Goal: Task Accomplishment & Management: Complete application form

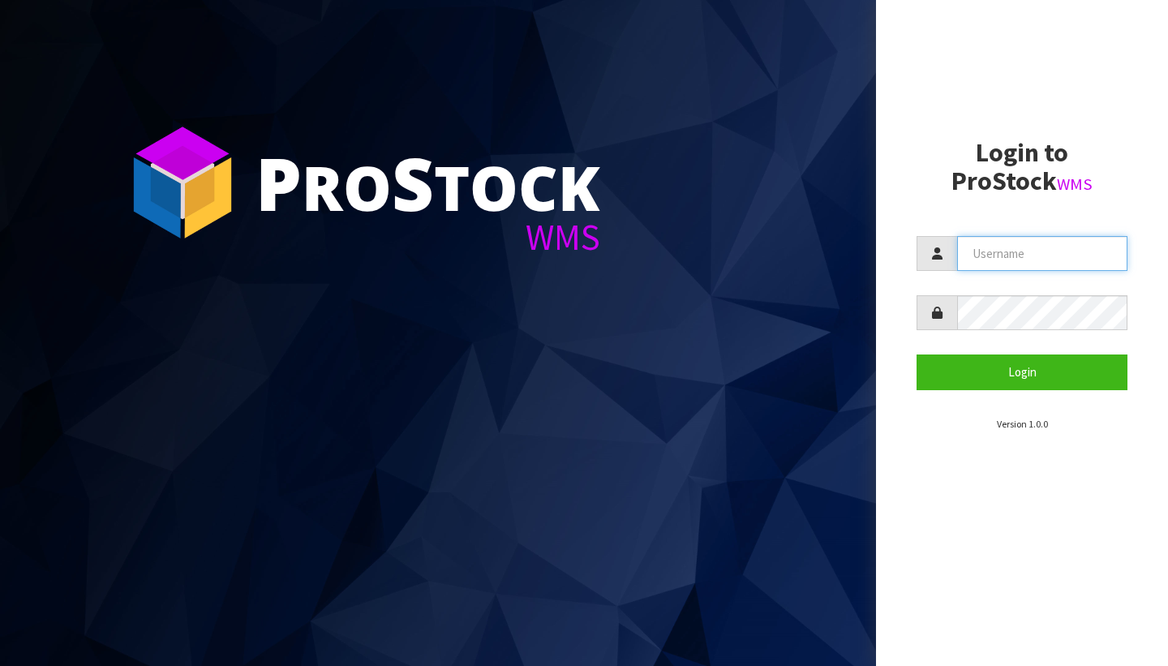
type input "[PERSON_NAME][EMAIL_ADDRESS][DOMAIN_NAME]"
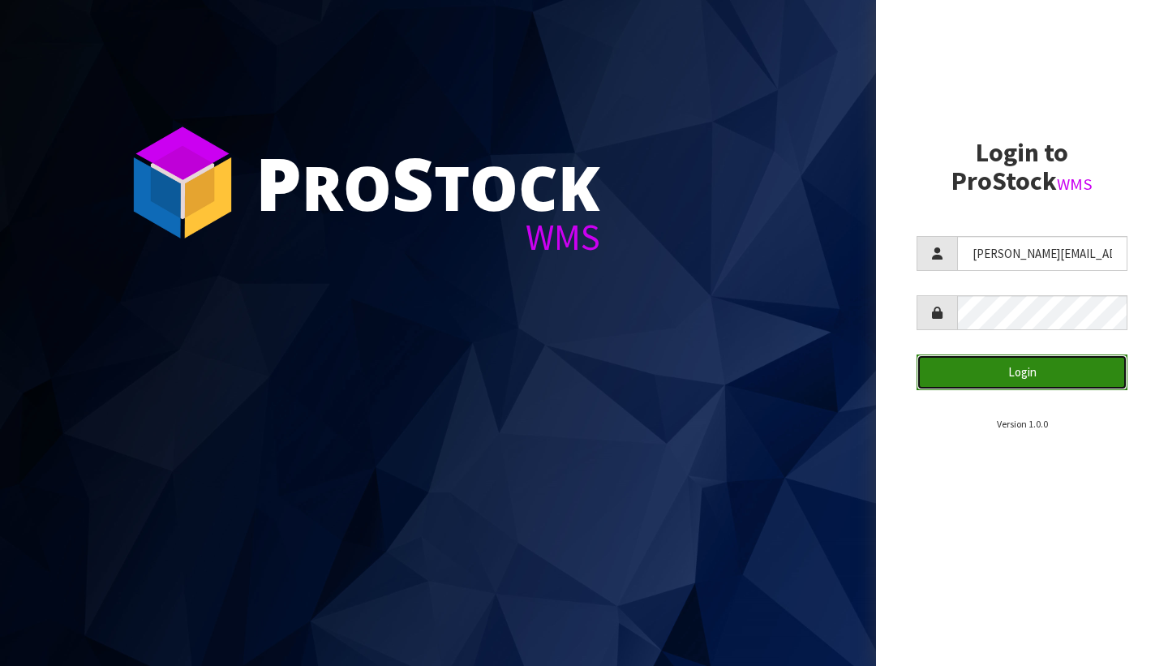
click at [950, 371] on button "Login" at bounding box center [1021, 371] width 211 height 35
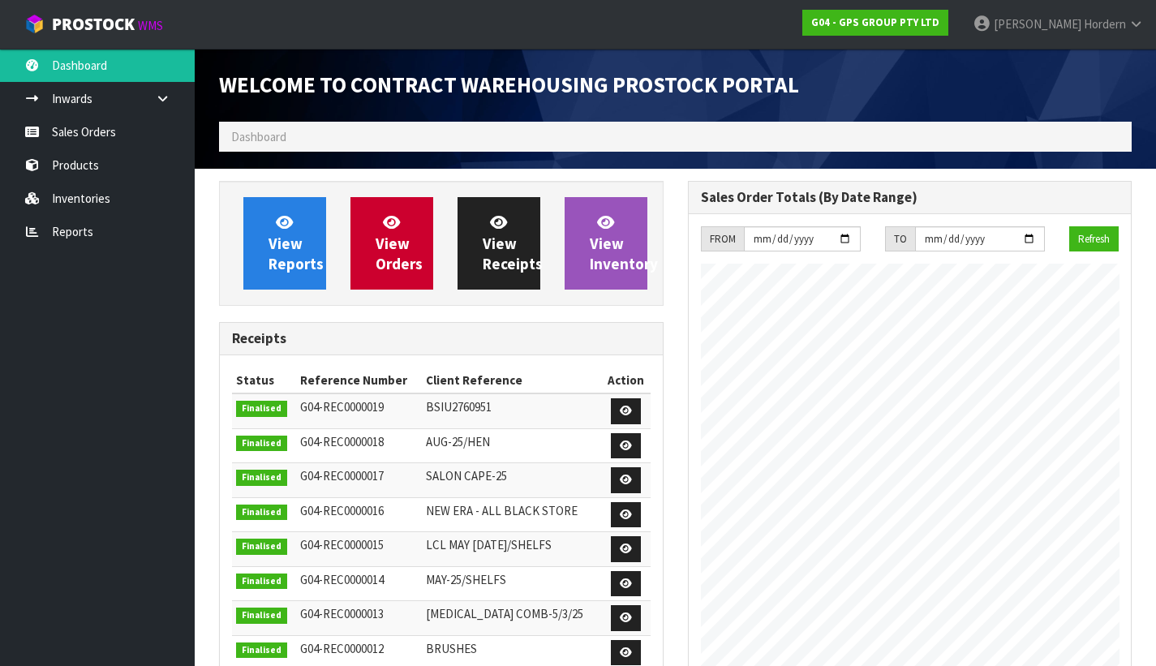
scroll to position [810294, 810488]
click at [101, 130] on link "Sales Orders" at bounding box center [97, 131] width 195 height 33
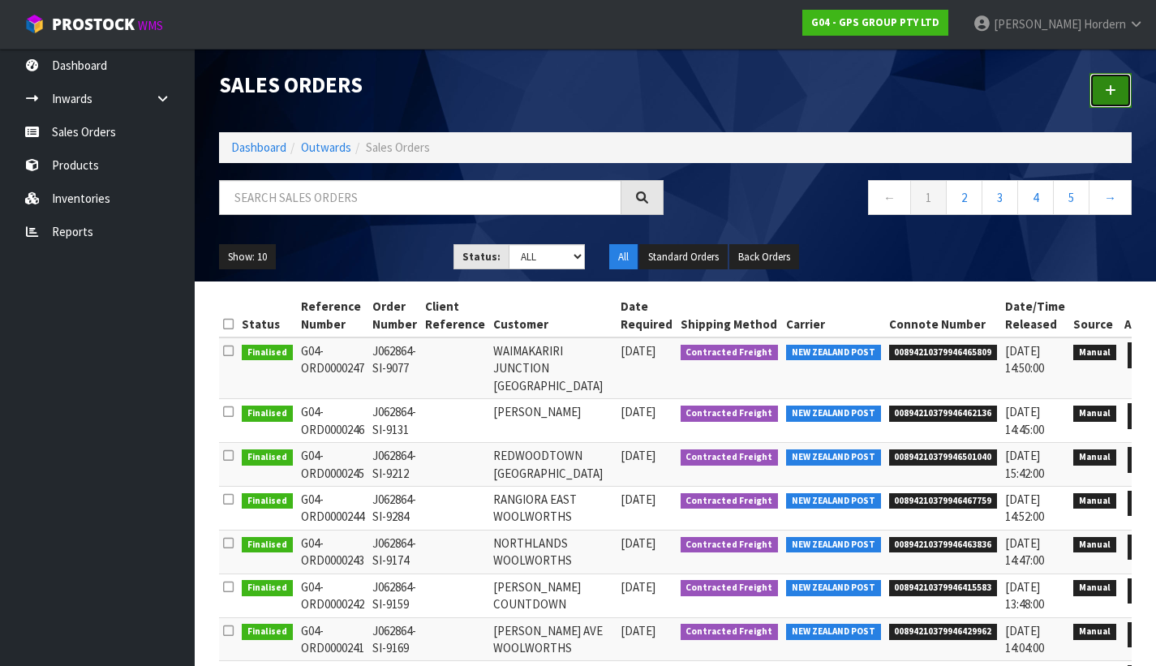
click at [1110, 95] on icon at bounding box center [1110, 90] width 11 height 12
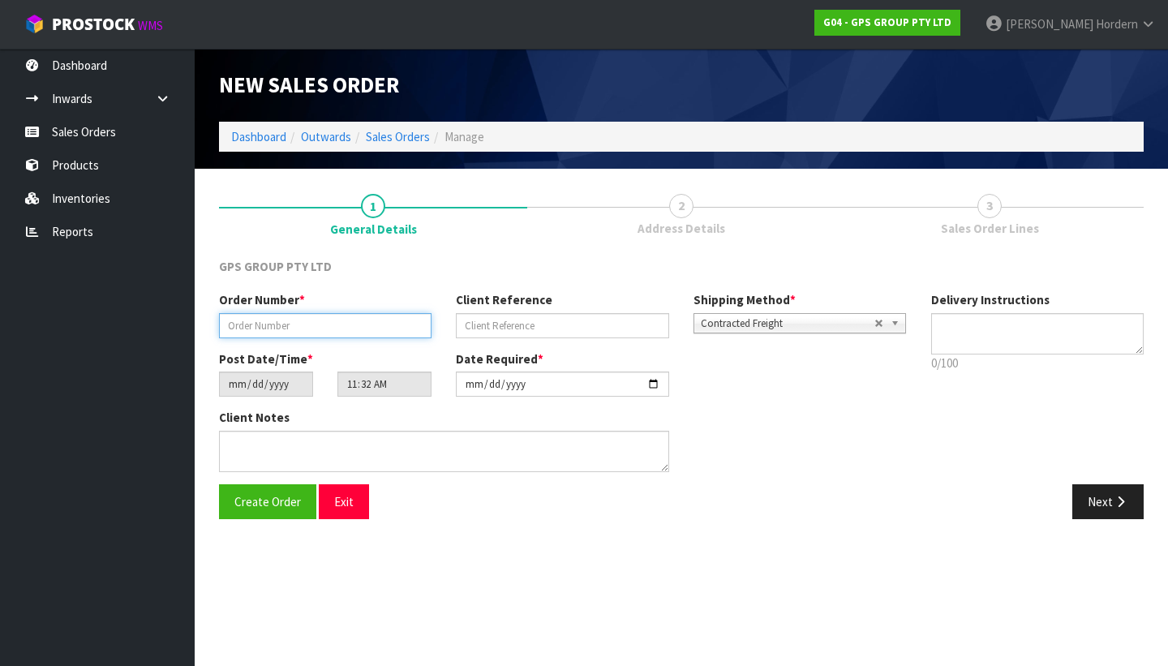
click at [345, 317] on input "text" at bounding box center [325, 325] width 212 height 25
paste input "J062907-S"
type input "J062907-S"
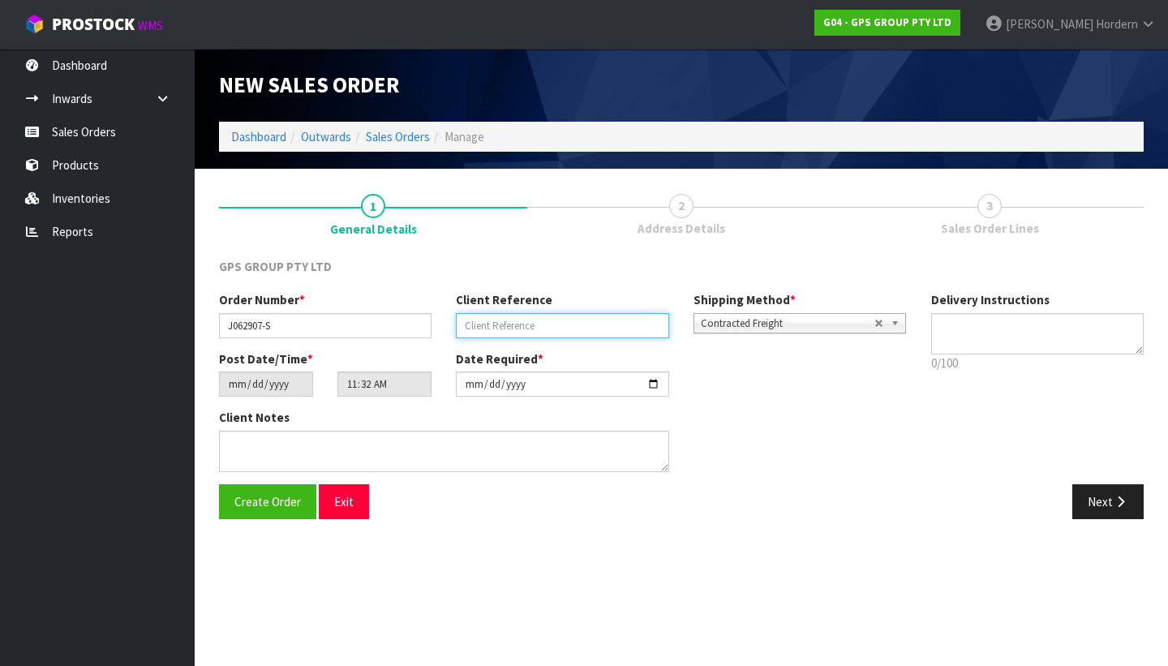
click at [532, 322] on input "text" at bounding box center [562, 325] width 212 height 25
paste input "J062907-S"
type input "J062907-S"
click at [624, 266] on div "GPS GROUP PTY LTD" at bounding box center [681, 274] width 949 height 33
click at [826, 327] on span "Contracted Freight" at bounding box center [788, 323] width 174 height 19
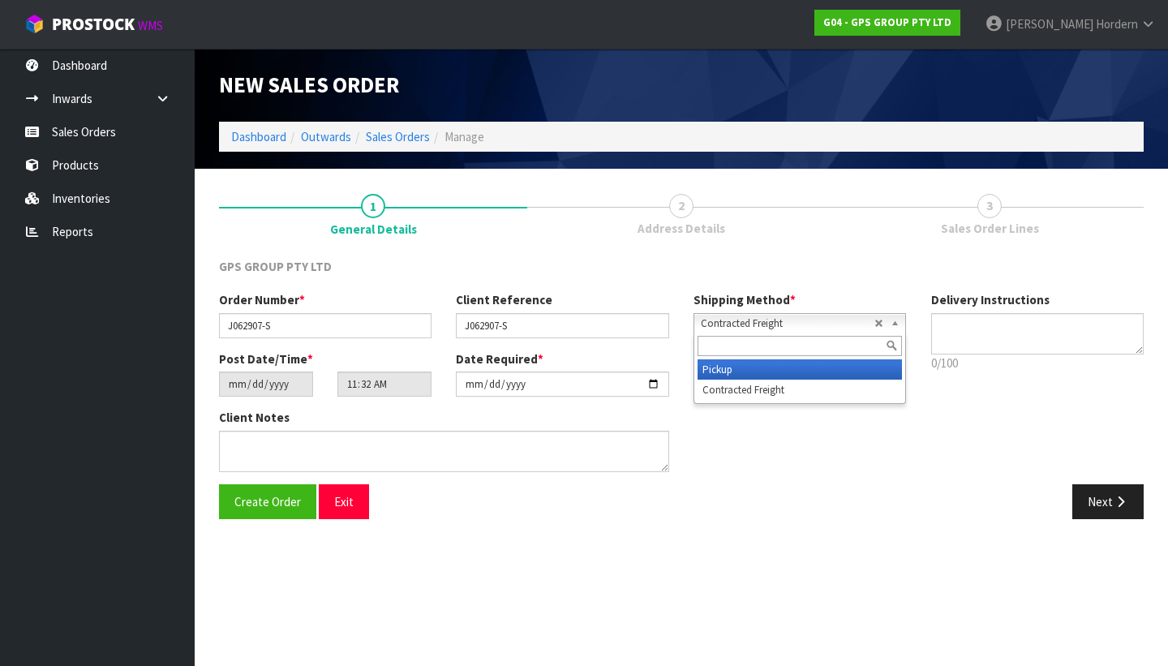
click at [723, 378] on li "Pickup" at bounding box center [799, 369] width 204 height 20
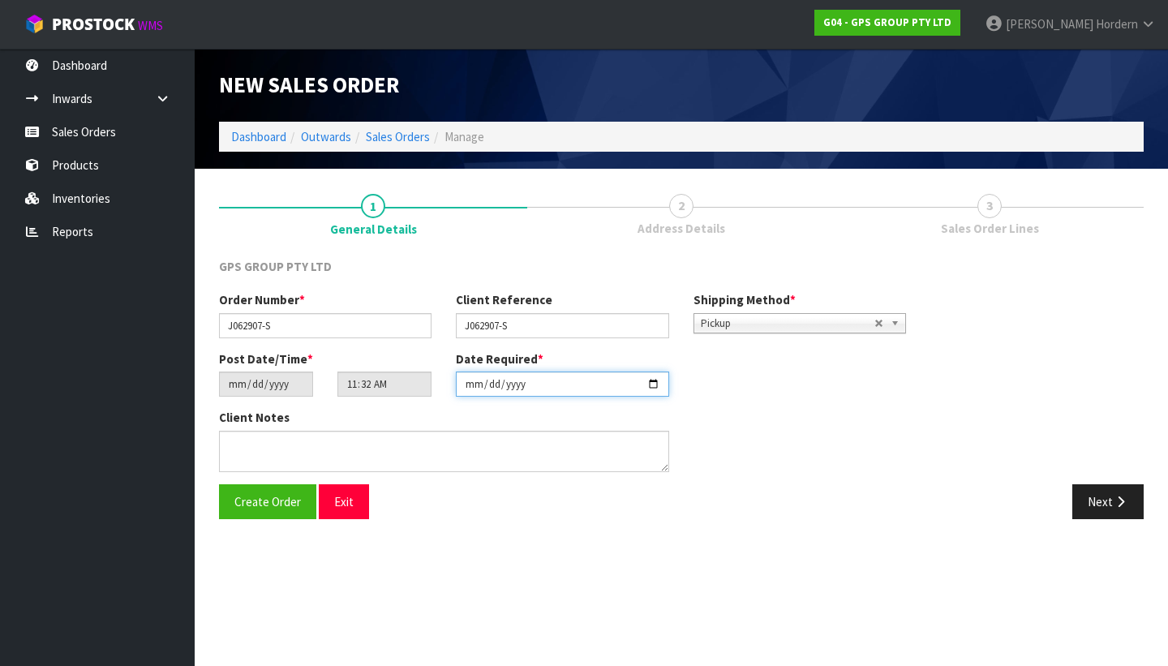
click at [474, 384] on input "[DATE]" at bounding box center [562, 383] width 212 height 25
click at [653, 383] on input "[DATE]" at bounding box center [562, 383] width 212 height 25
type input "[DATE]"
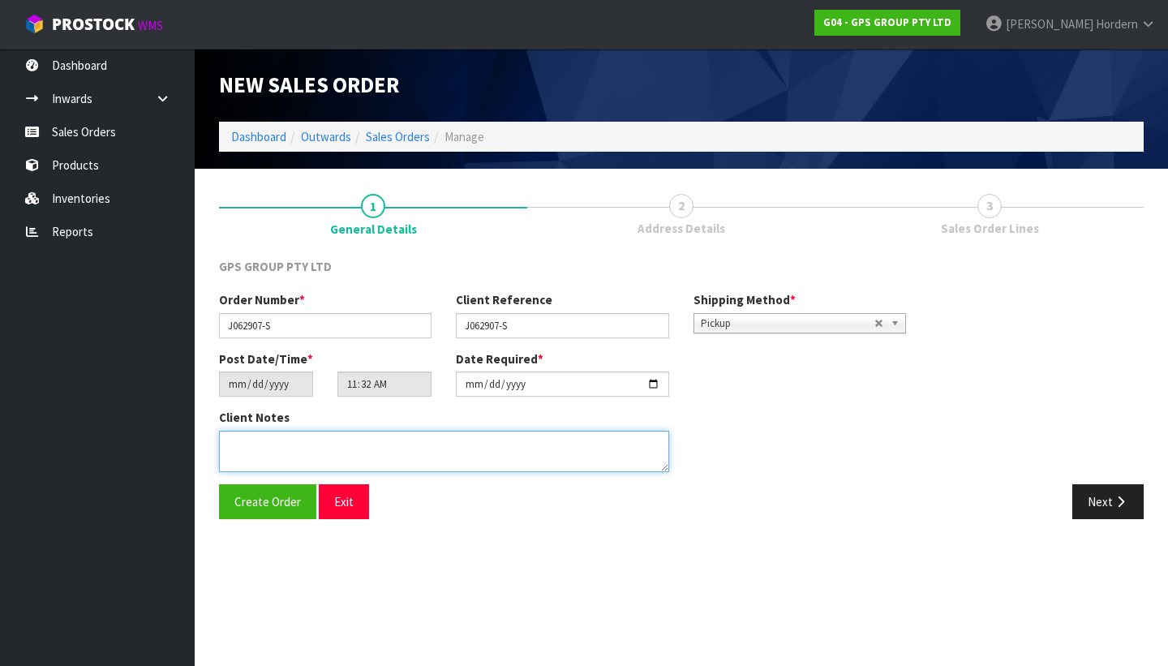
click at [579, 456] on textarea at bounding box center [444, 451] width 450 height 41
type textarea "CUSTOMER REQUESTING TO PICK UP FROM YOUR WAREHOUSE"
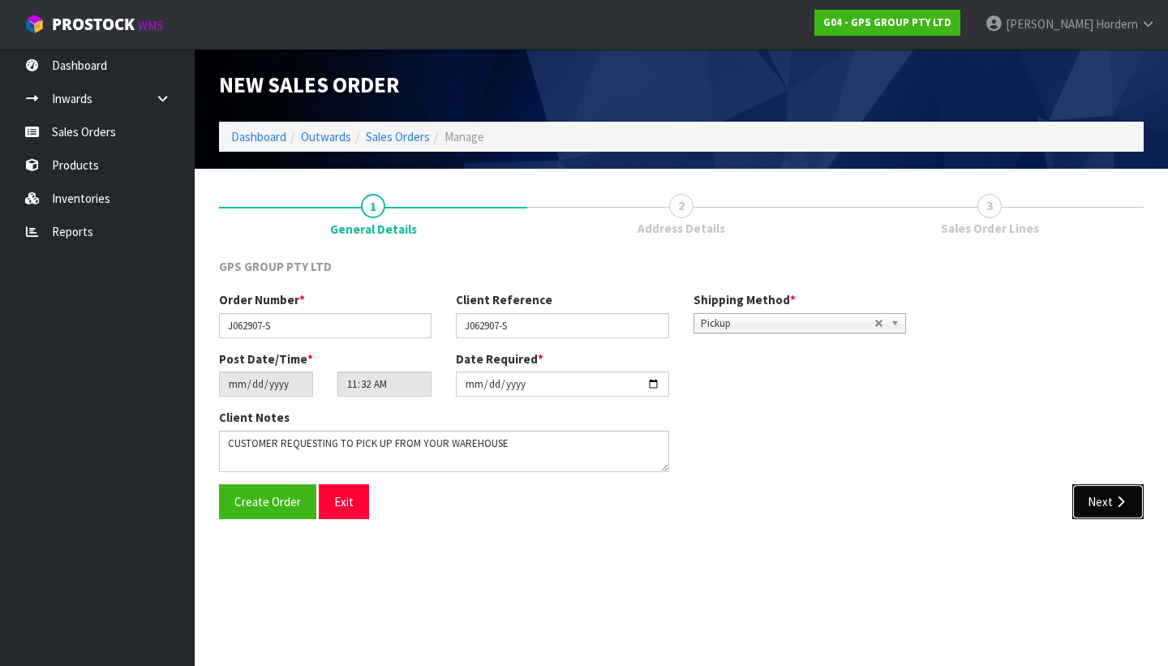
click at [1097, 504] on button "Next" at bounding box center [1107, 501] width 71 height 35
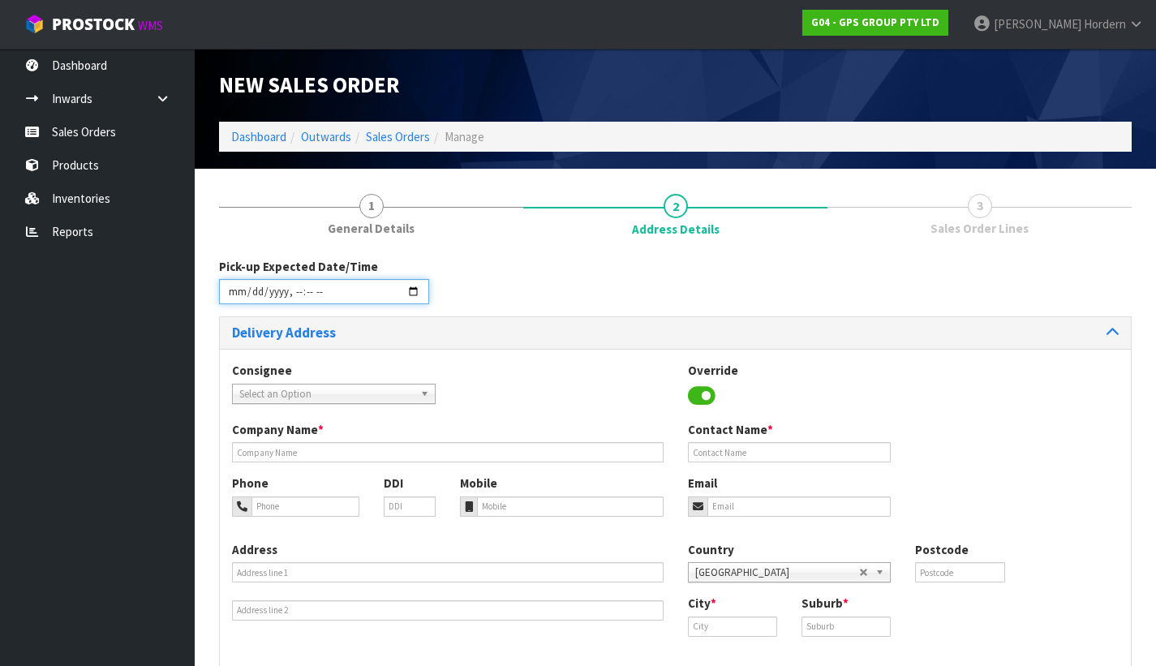
click at [410, 291] on input "datetime-local" at bounding box center [324, 291] width 210 height 25
click at [633, 276] on div "Pick-up Expected Date/Time" at bounding box center [675, 287] width 937 height 58
click at [410, 291] on input "datetime-local" at bounding box center [324, 291] width 210 height 25
type input "[DATE]T09:00"
click at [578, 272] on div "Pick-up Expected Date/Time" at bounding box center [675, 287] width 937 height 58
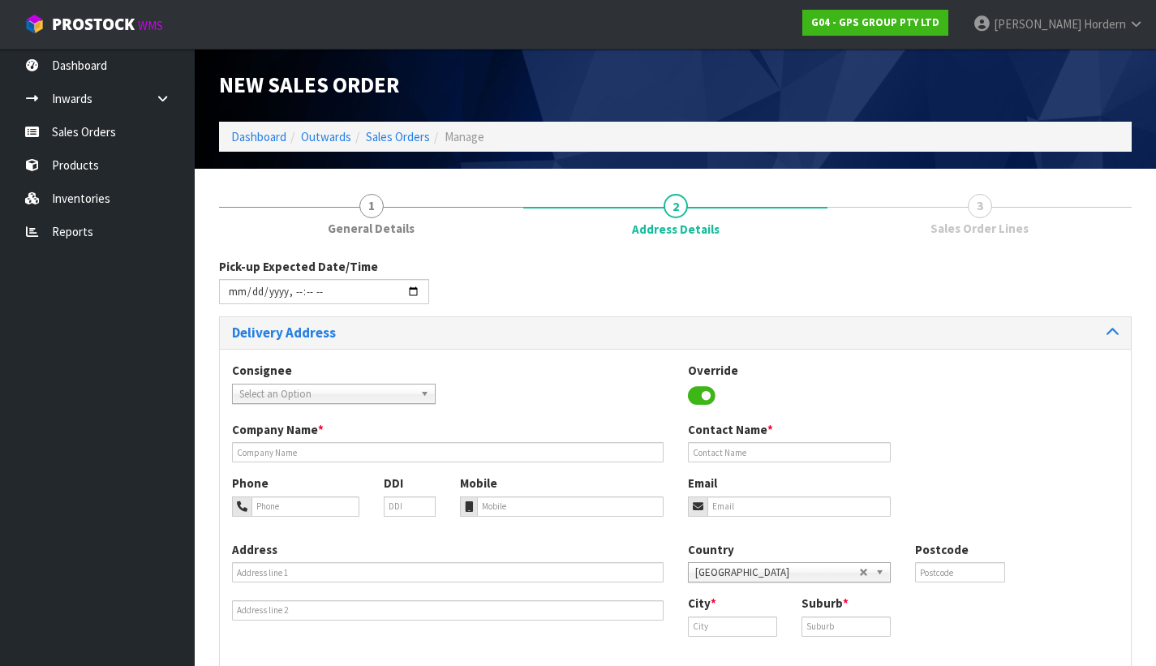
click at [372, 397] on span "Select an Option" at bounding box center [326, 393] width 174 height 19
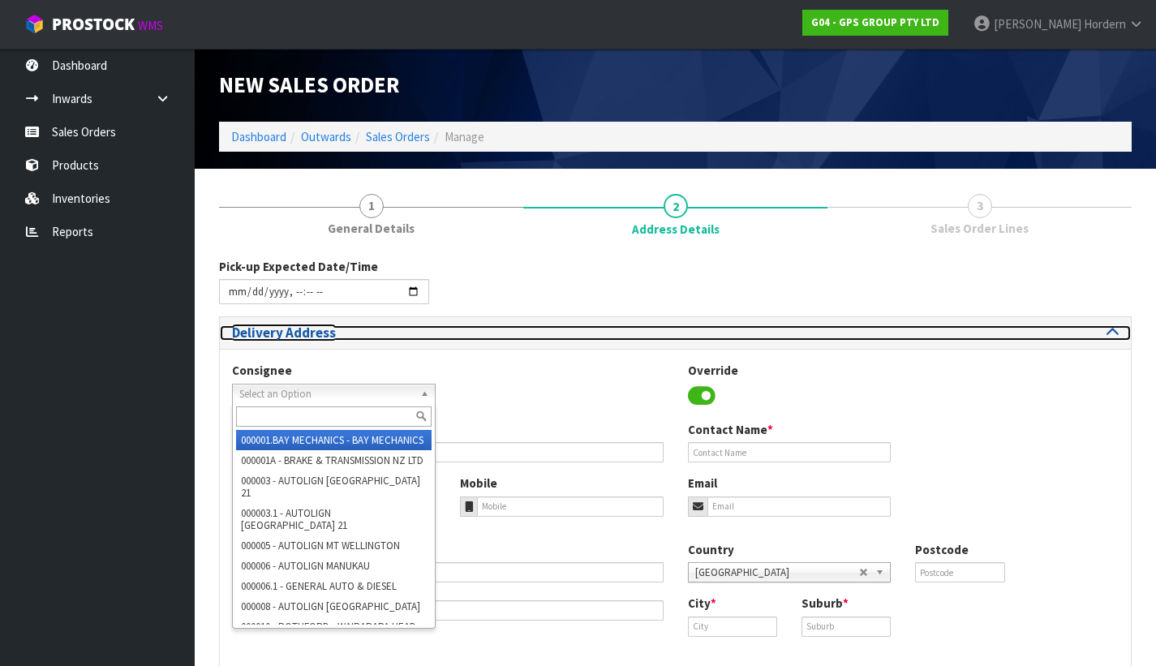
click at [483, 331] on h3 "Delivery Address" at bounding box center [447, 332] width 431 height 15
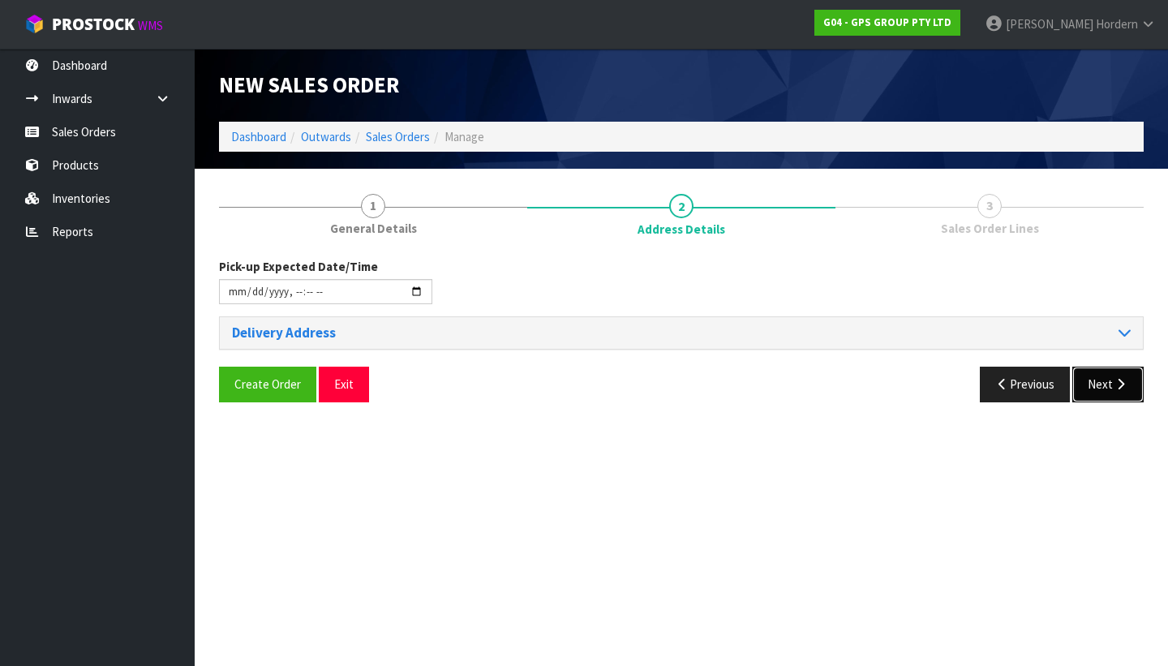
click at [1105, 377] on button "Next" at bounding box center [1107, 384] width 71 height 35
click at [726, 346] on div "Delivery Address Please fix errors" at bounding box center [681, 333] width 923 height 32
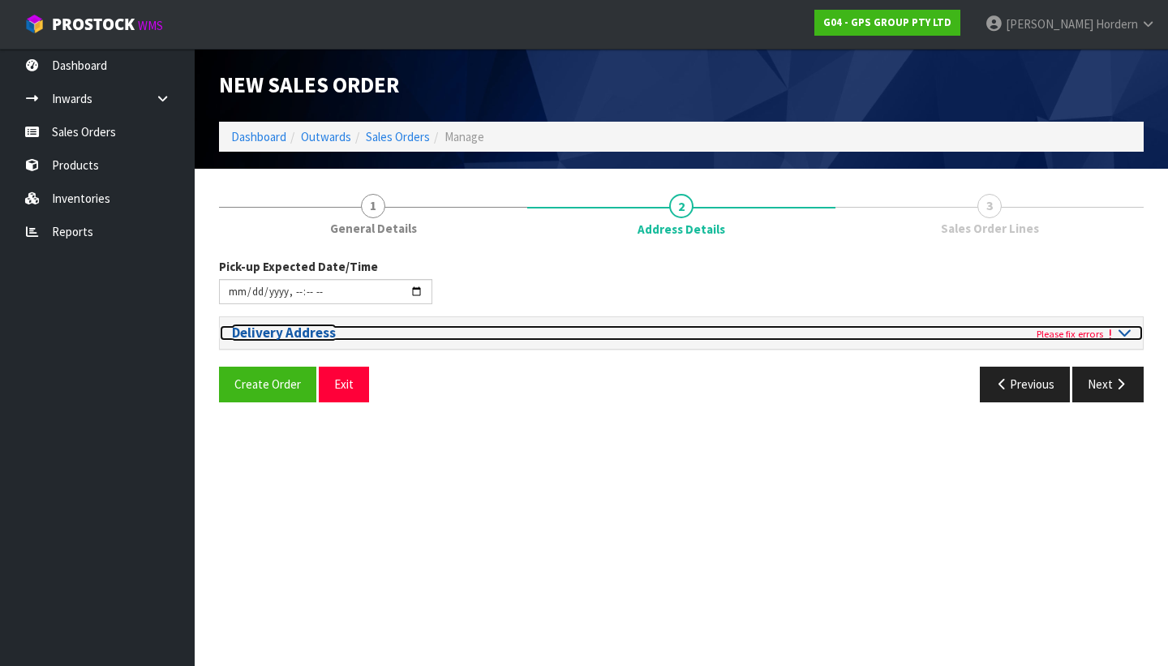
click at [1122, 331] on icon at bounding box center [1124, 332] width 12 height 14
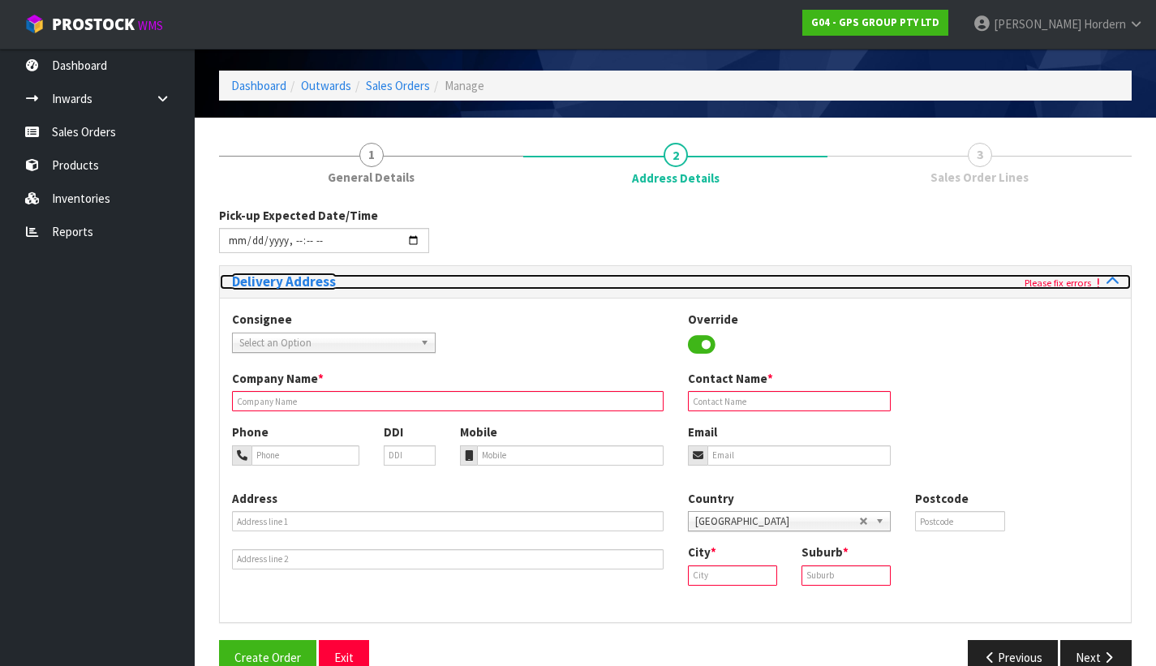
scroll to position [84, 0]
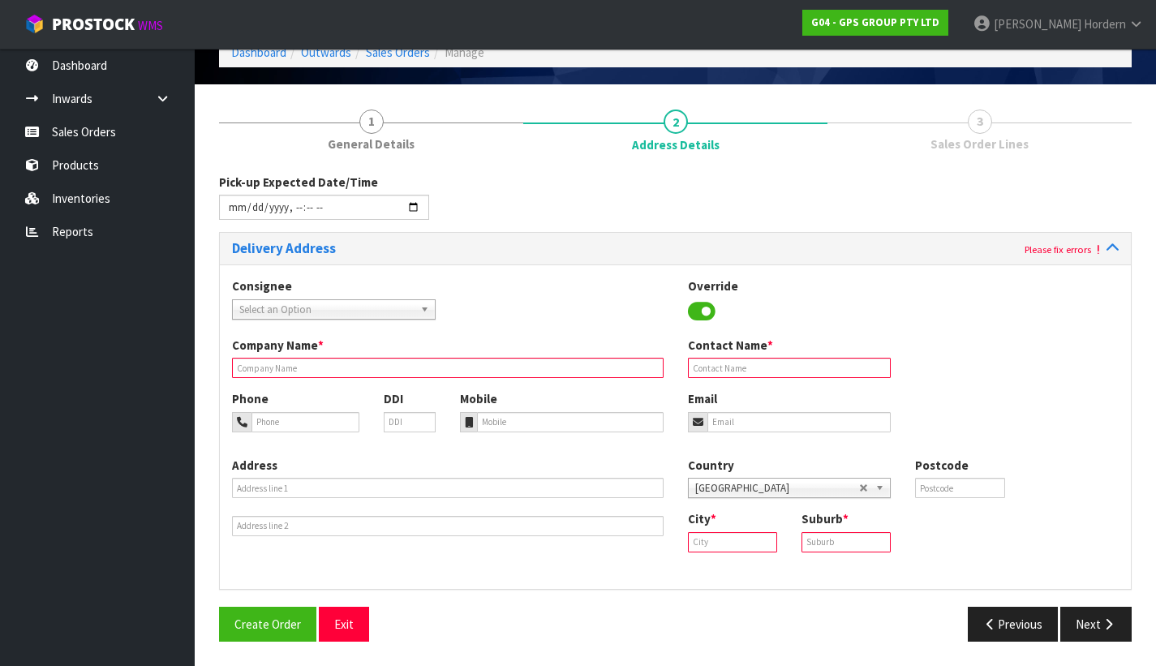
click at [457, 375] on input "text" at bounding box center [447, 368] width 431 height 20
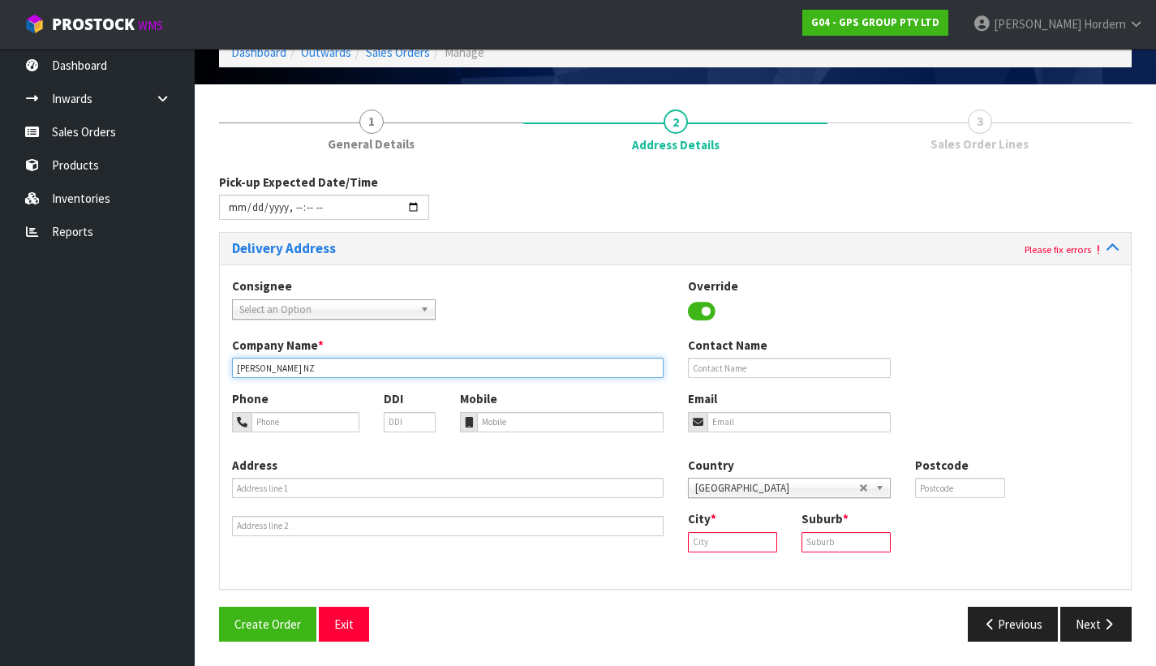
type input "[PERSON_NAME] NZ"
click at [880, 569] on div "Address Country [GEOGRAPHIC_DATA] [GEOGRAPHIC_DATA] [GEOGRAPHIC_DATA] [GEOGRAPH…" at bounding box center [675, 517] width 911 height 120
click at [699, 308] on icon at bounding box center [702, 311] width 28 height 24
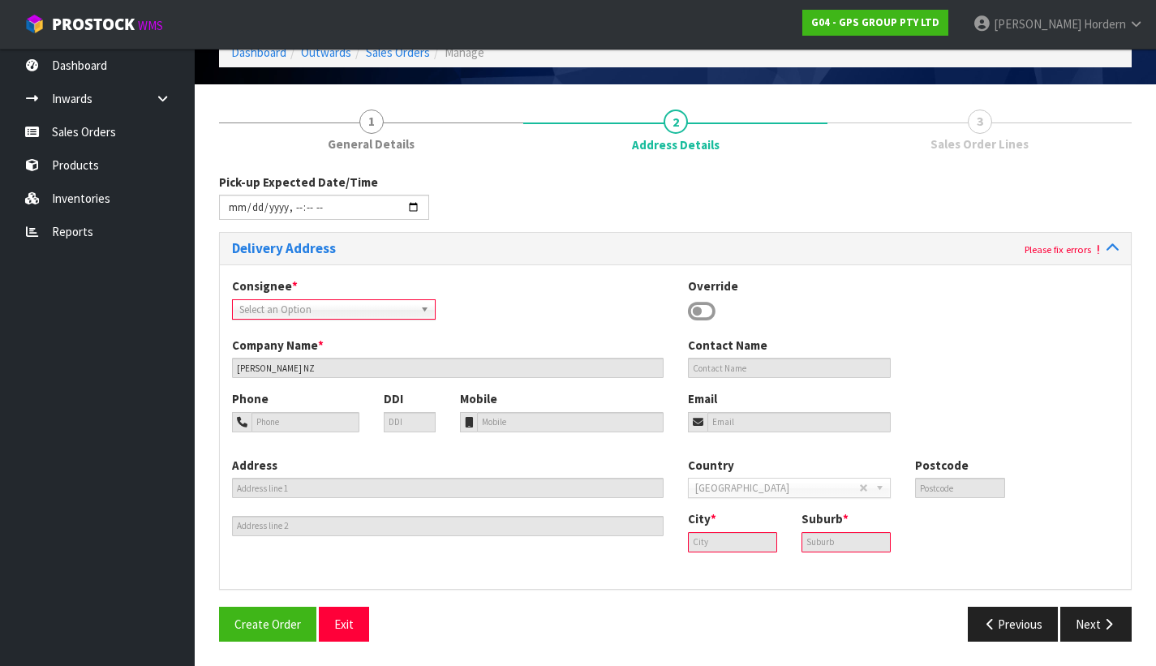
click at [337, 305] on span "Select an Option" at bounding box center [326, 309] width 174 height 19
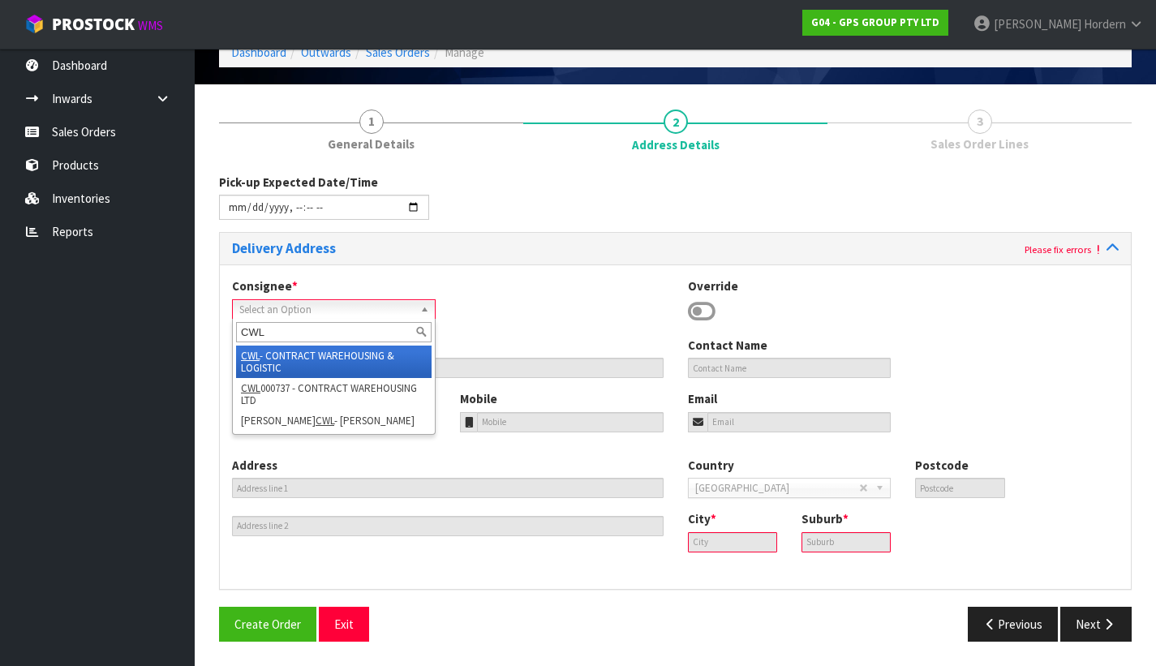
type input "CWL"
click at [320, 356] on li "CWL - CONTRACT WAREHOUSING & LOGISTIC" at bounding box center [333, 361] width 195 height 32
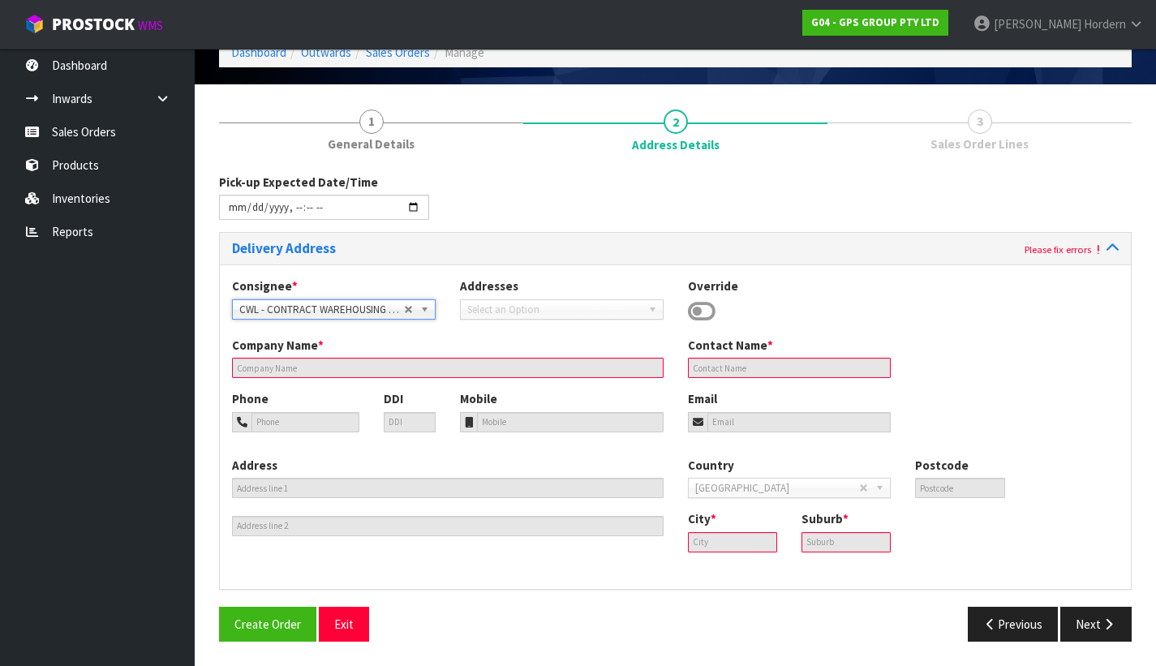
type input "CONTRACT WAREHOUSING & LOGISTIC"
type input "[STREET_ADDRESS]"
type input "2013"
type input "[GEOGRAPHIC_DATA]"
type input "EAST TAMAKI"
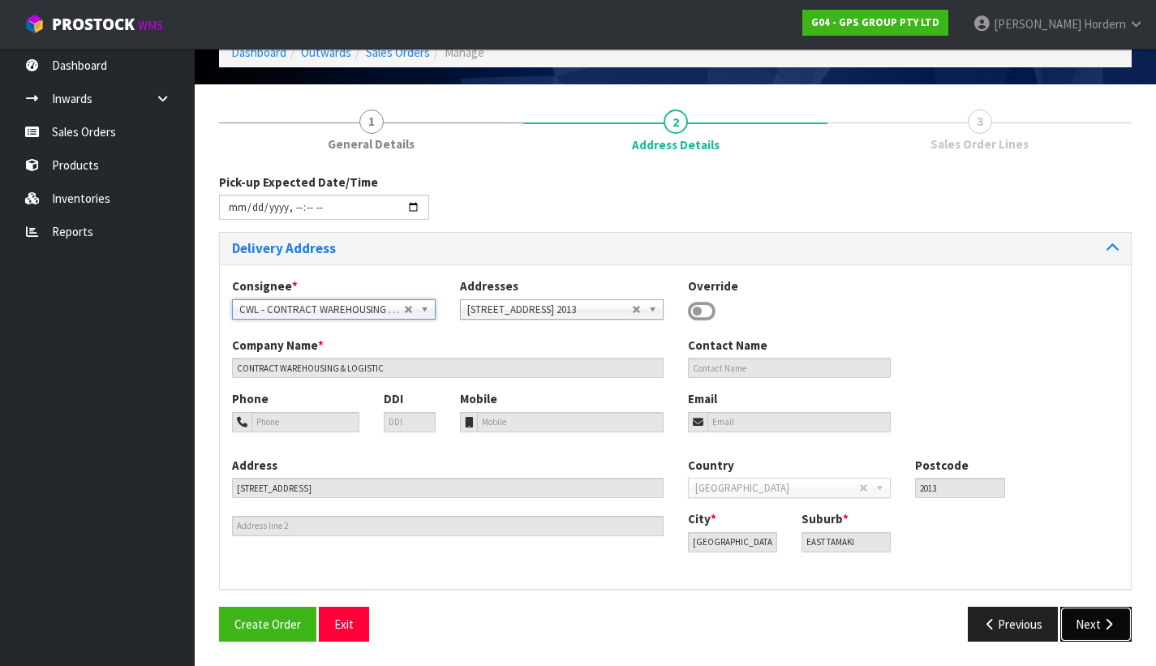
click at [1092, 624] on button "Next" at bounding box center [1095, 624] width 71 height 35
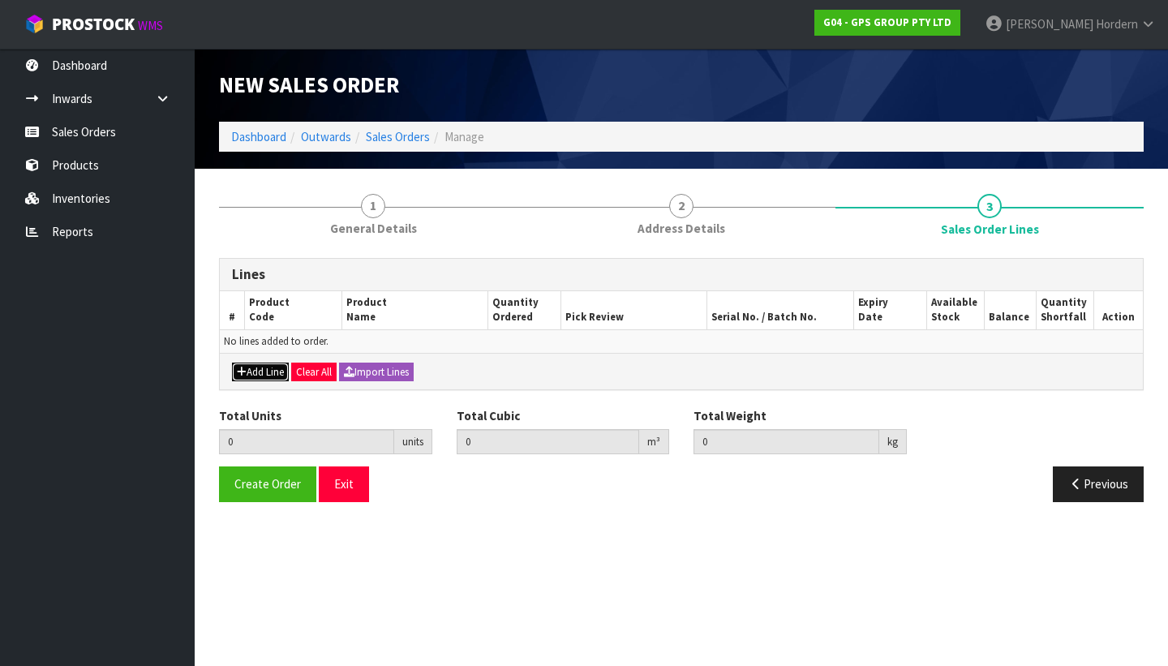
click at [262, 374] on button "Add Line" at bounding box center [260, 371] width 57 height 19
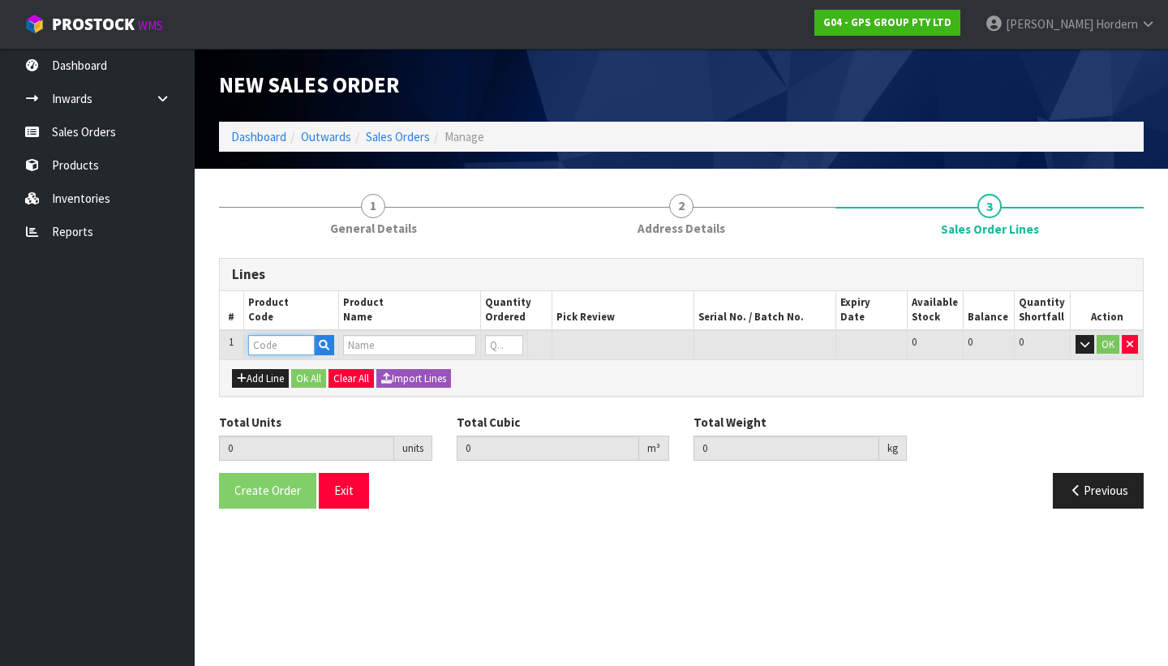
drag, startPoint x: 248, startPoint y: 344, endPoint x: 260, endPoint y: 344, distance: 12.2
click at [248, 344] on input "text" at bounding box center [281, 345] width 66 height 20
paste input "J062907-S"
type input "J062907-S"
drag, startPoint x: 290, startPoint y: 346, endPoint x: 236, endPoint y: 347, distance: 54.3
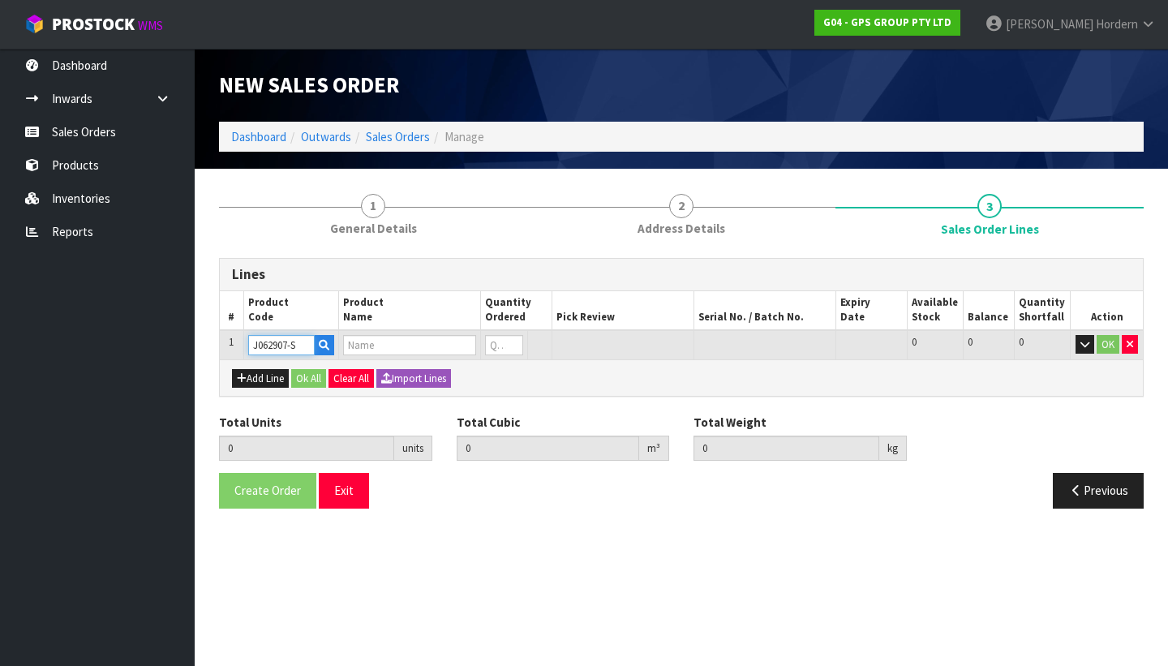
click at [236, 347] on tr "1 J062907-S 0 0 0 OK" at bounding box center [681, 345] width 923 height 30
click at [282, 346] on input "text" at bounding box center [281, 345] width 66 height 20
paste input "HEN10019"
type input "HEN10019"
type input "0.000000"
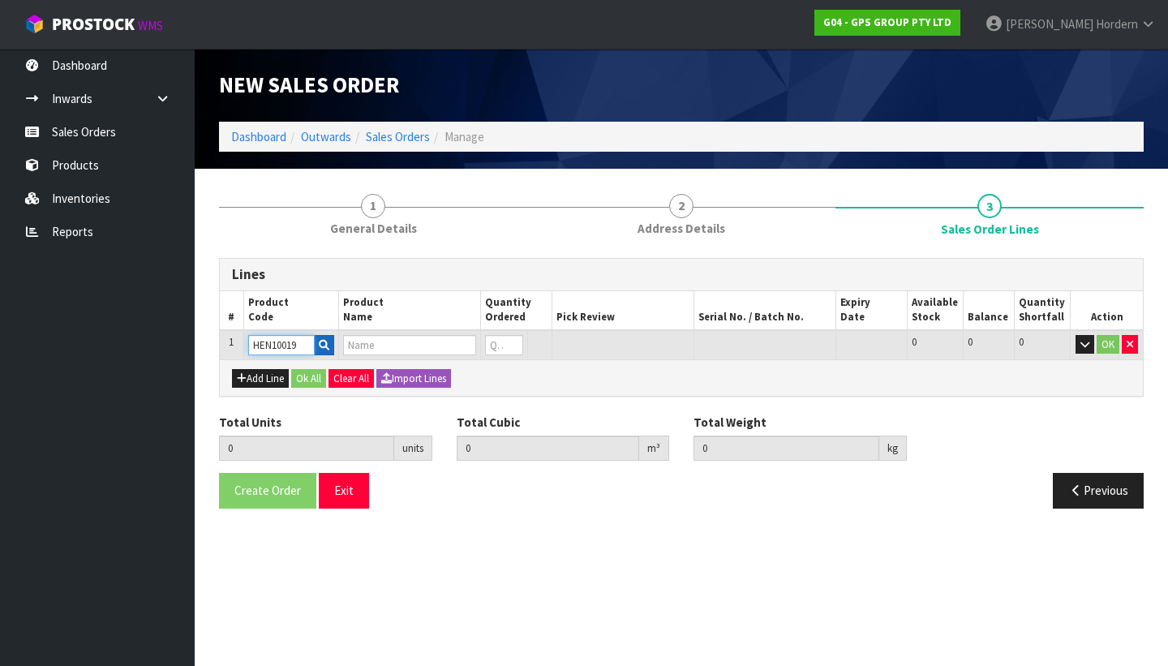
type input "0.000"
type input "LAUNDRY SMALL GENERIC BIN (SINGLE)"
type input "0"
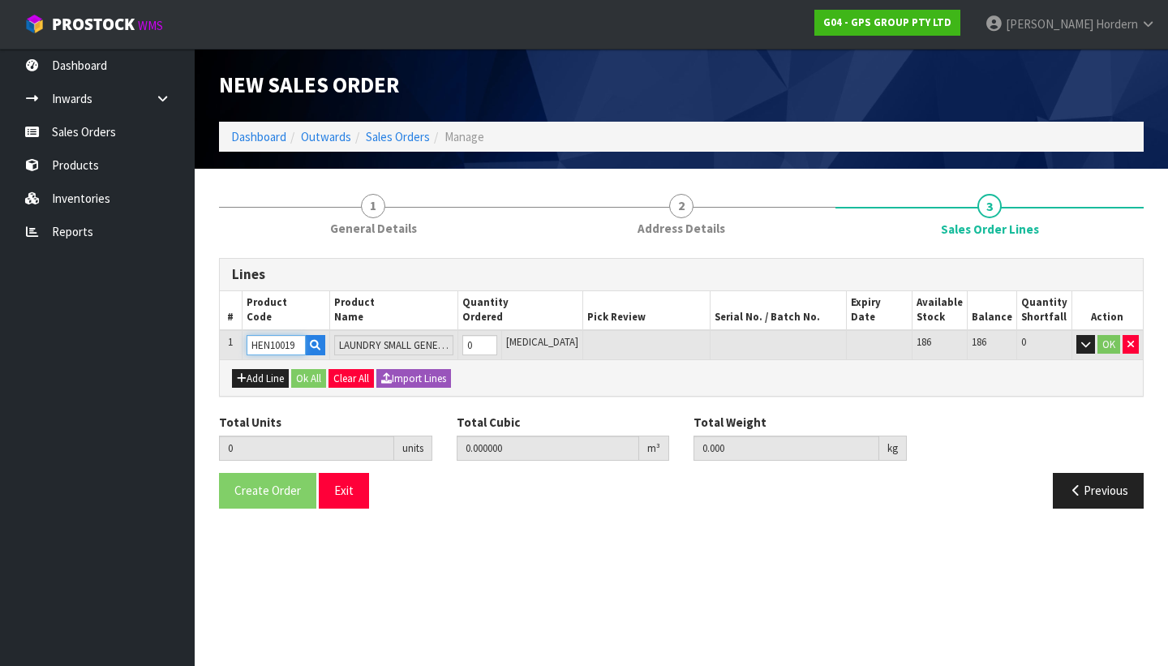
type input "HEN10019"
click at [462, 345] on tr "1 HEN10019 LAUNDRY SMALL GENERIC BIN (SINGLE) 0 [MEDICAL_DATA] 186 186 0 OK" at bounding box center [681, 345] width 923 height 30
type input "1"
type input "0.046305"
type input "6.05"
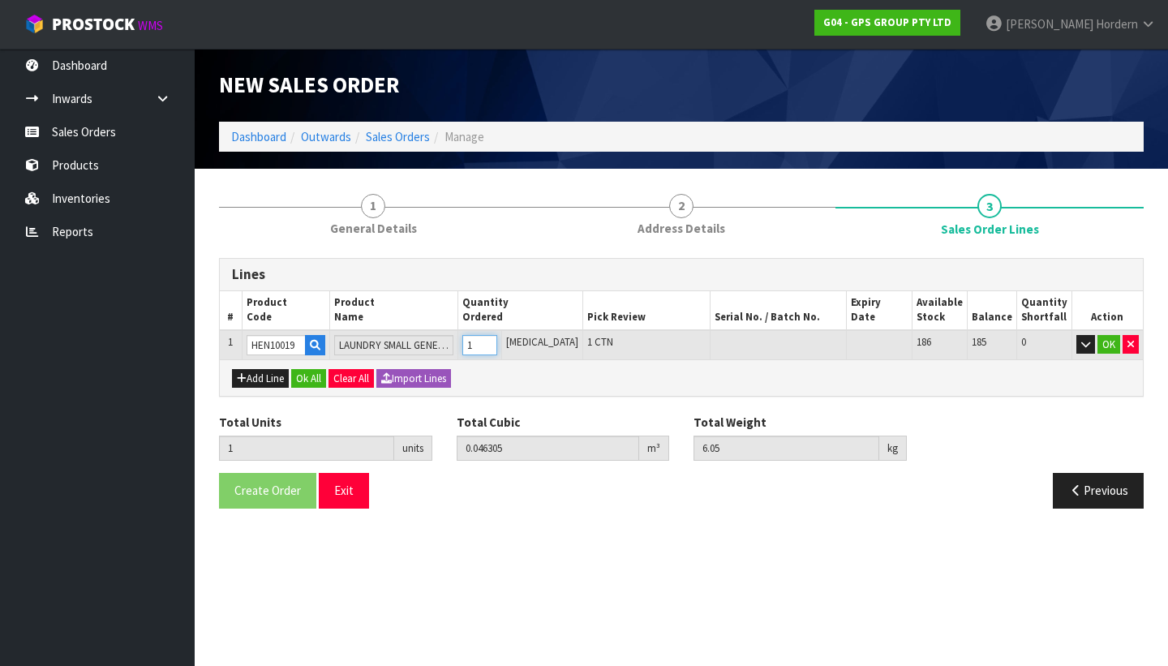
type input "1"
click at [582, 400] on div "Lines # Product Code Product Name Quantity Ordered Pick Review Serial No. / Bat…" at bounding box center [681, 389] width 924 height 263
click at [263, 384] on button "Add Line" at bounding box center [260, 378] width 57 height 19
type input "0"
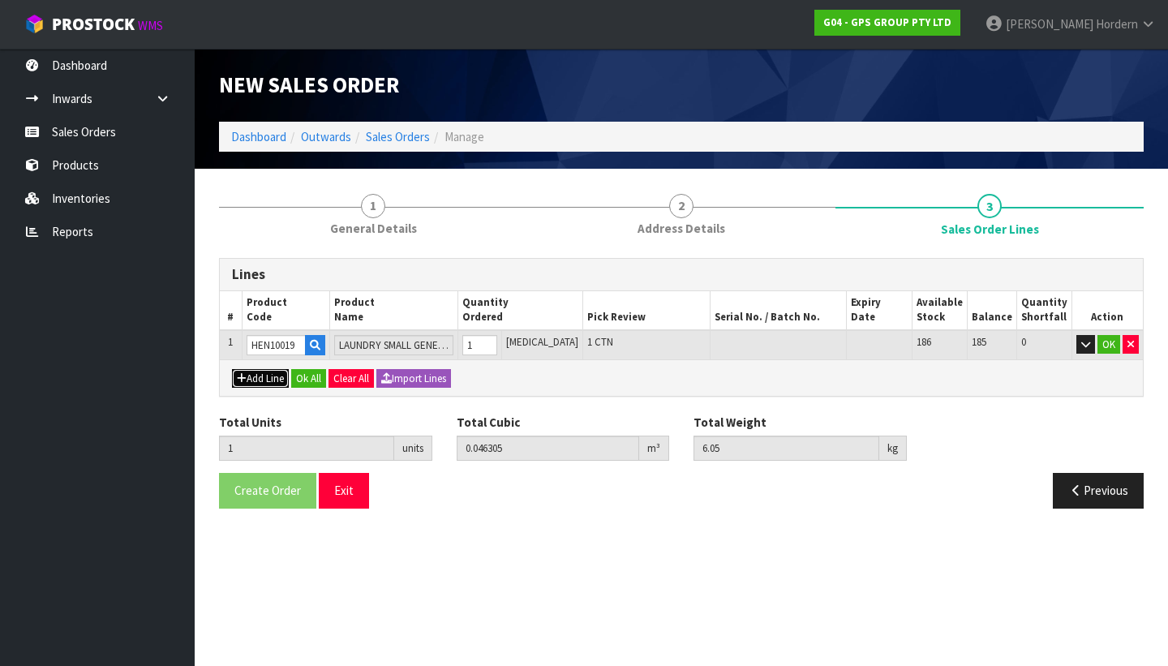
type input "0"
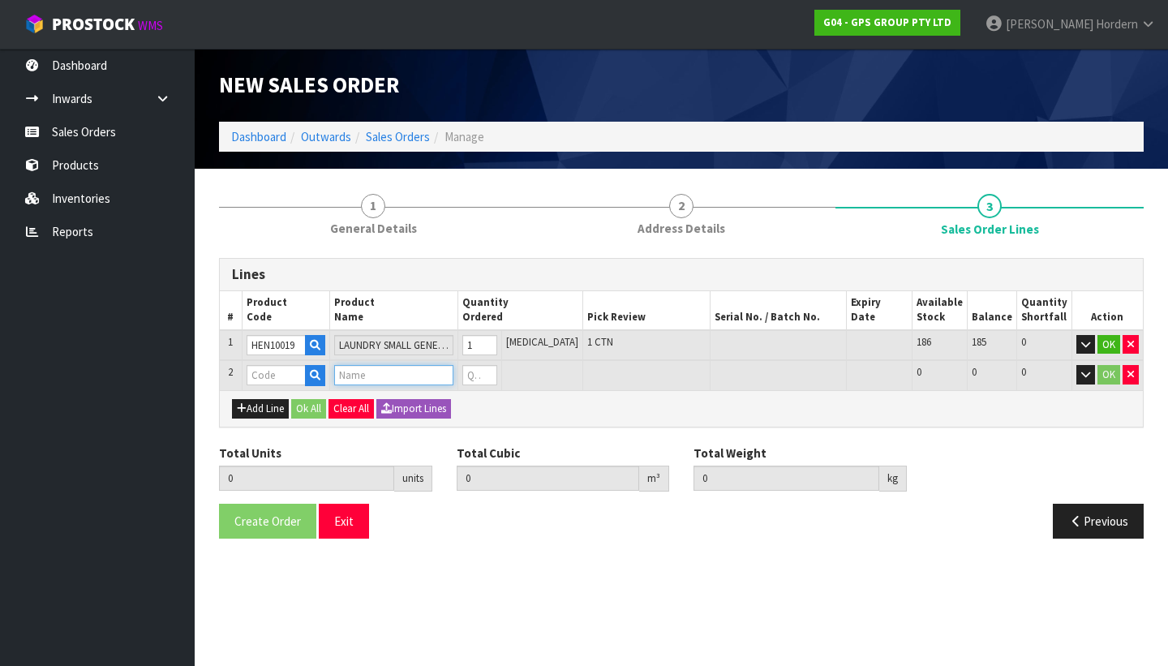
click at [418, 372] on input "text" at bounding box center [394, 375] width 120 height 20
paste input "HEN10115"
type input "HEN10115"
drag, startPoint x: 394, startPoint y: 376, endPoint x: 321, endPoint y: 375, distance: 73.0
click at [321, 375] on tr "2 HEN10115 0 0 0 OK" at bounding box center [681, 375] width 923 height 30
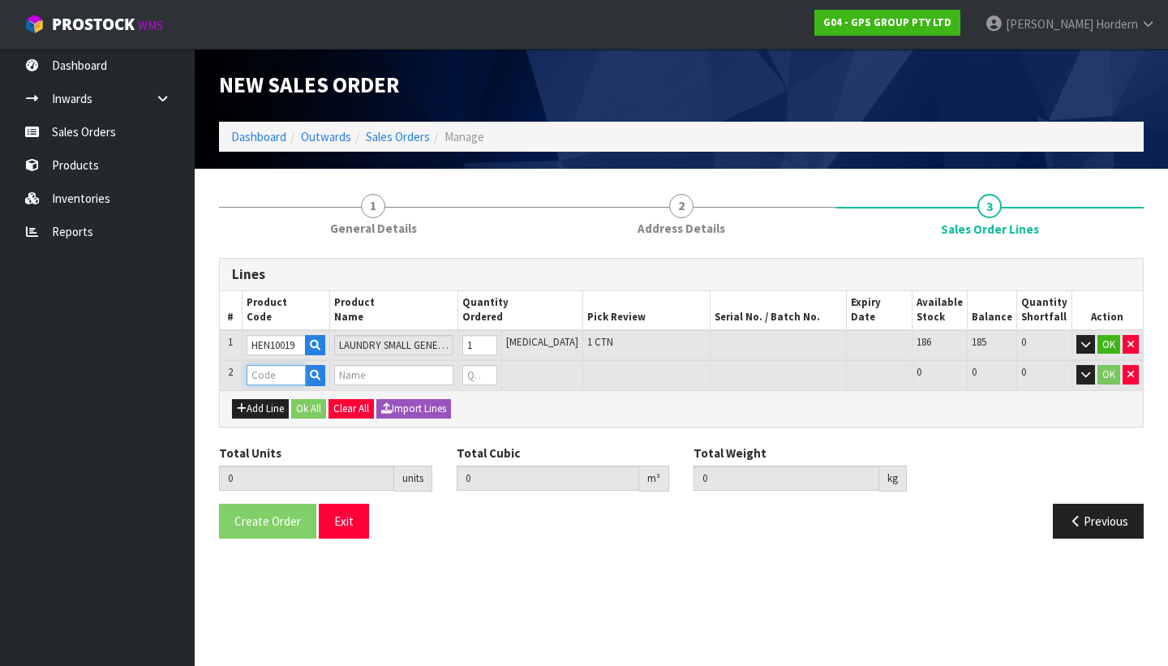
click at [253, 380] on input "text" at bounding box center [276, 375] width 59 height 20
paste input "HEN10115"
type input "HEN10115"
type input "1"
type input "0.046305"
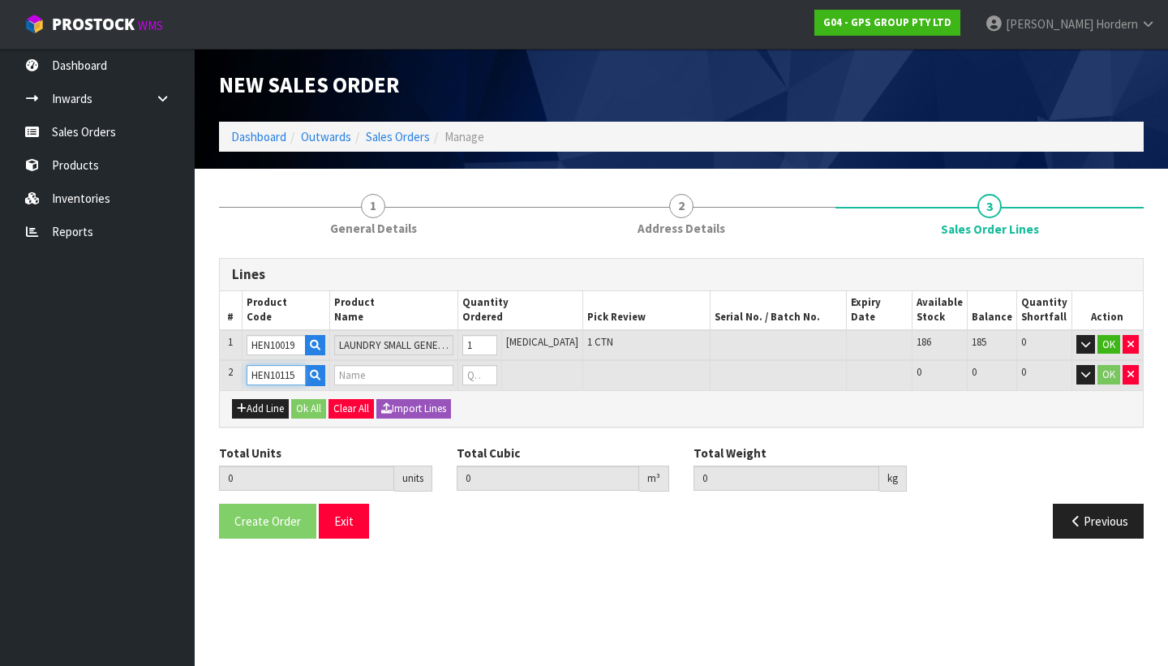
type input "6.05"
type input "EARTHWISE REDRESS KIT NZ (SINGLE)"
type input "0"
type input "HEN10115"
type input "2"
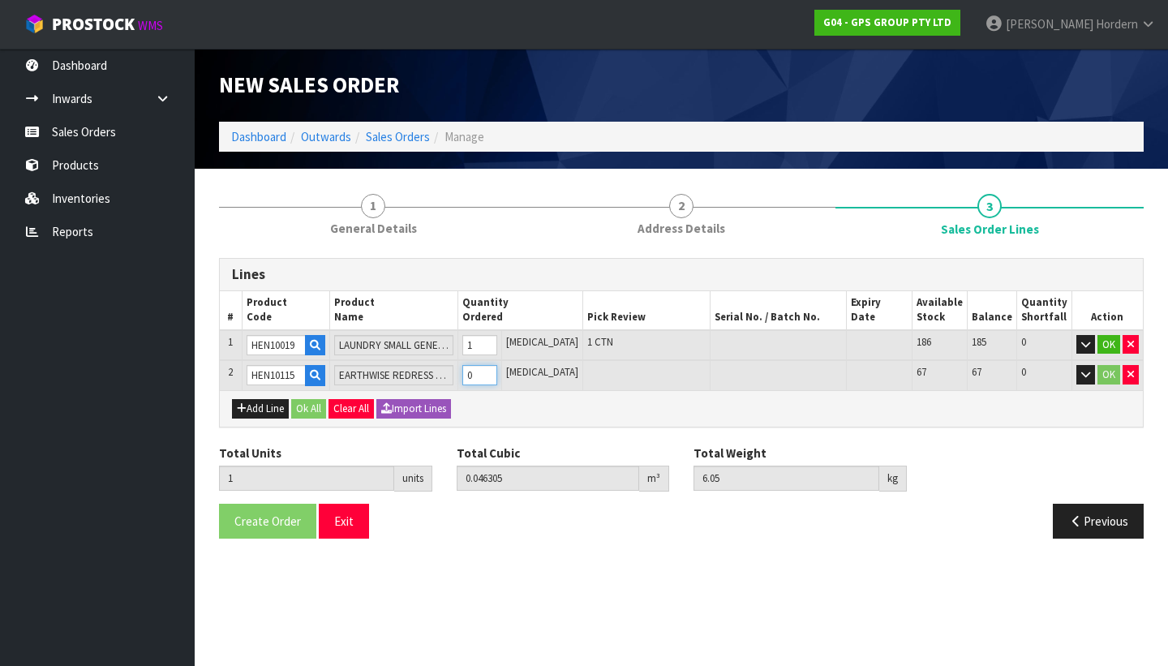
type input "0.056469"
type input "7.25"
type input "1"
click at [496, 371] on input "1" at bounding box center [479, 375] width 34 height 20
click at [568, 415] on div "Add Line Ok All Clear All Import Lines" at bounding box center [681, 408] width 923 height 36
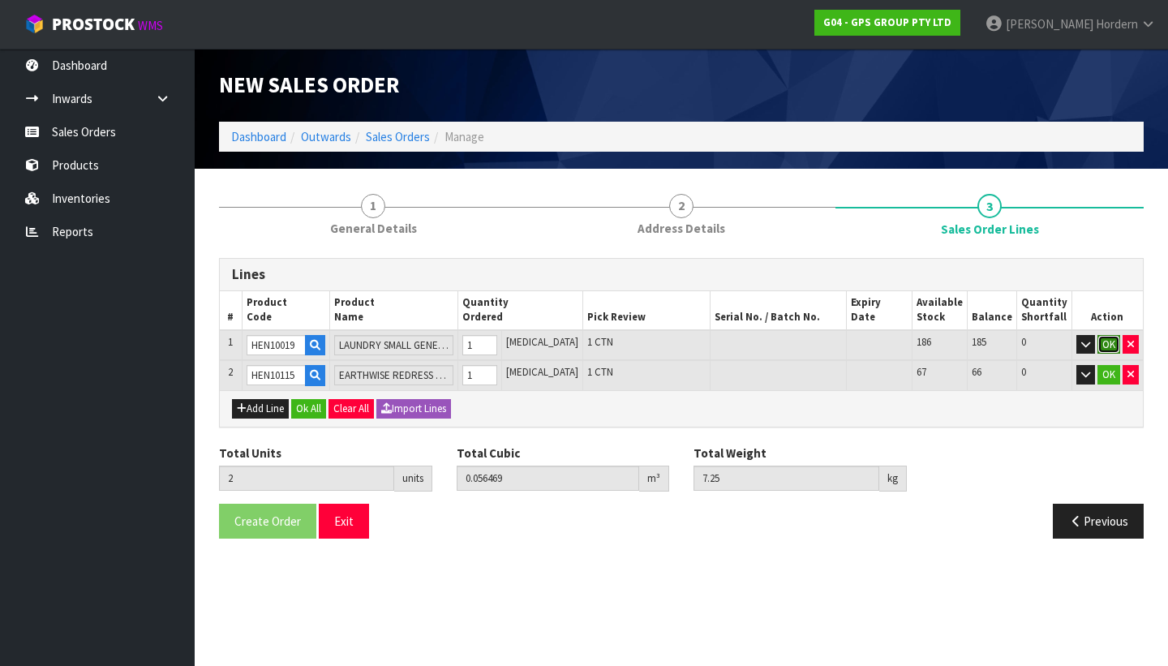
click at [1106, 345] on button "OK" at bounding box center [1108, 344] width 23 height 19
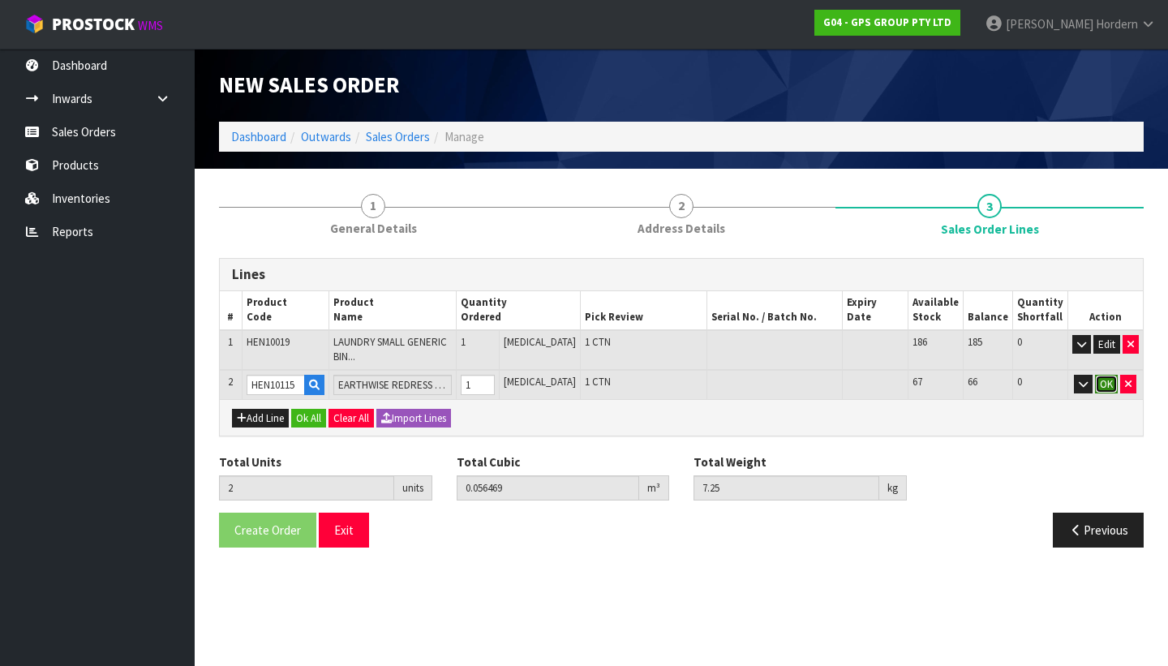
click at [1105, 384] on button "OK" at bounding box center [1106, 384] width 23 height 19
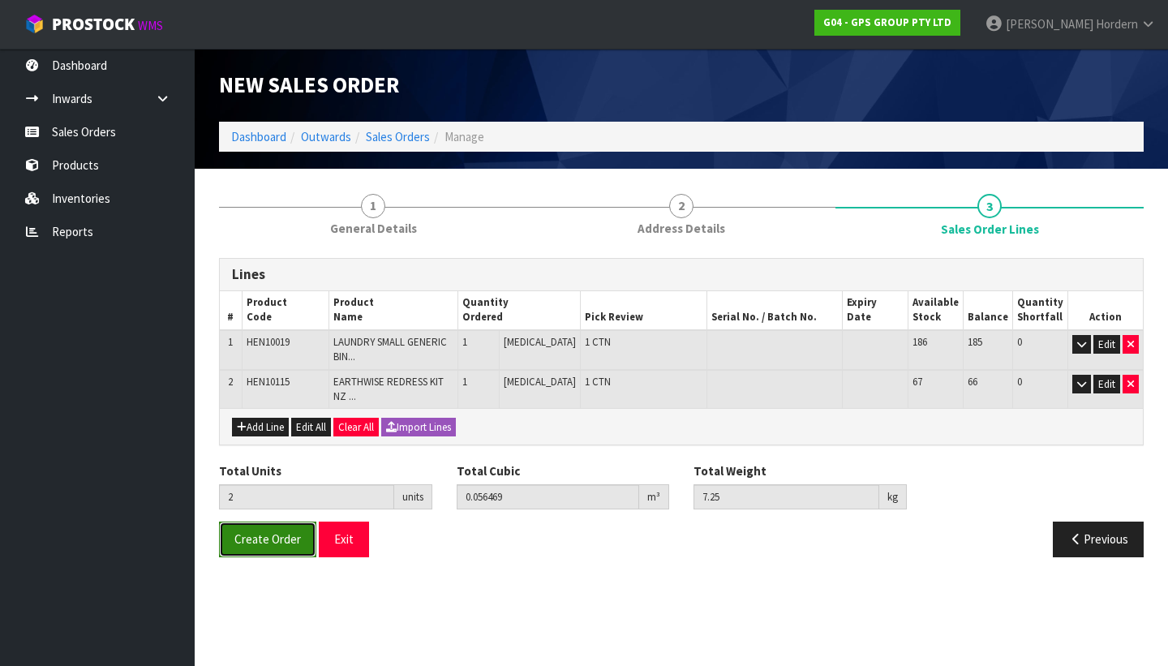
click at [282, 546] on span "Create Order" at bounding box center [267, 538] width 66 height 15
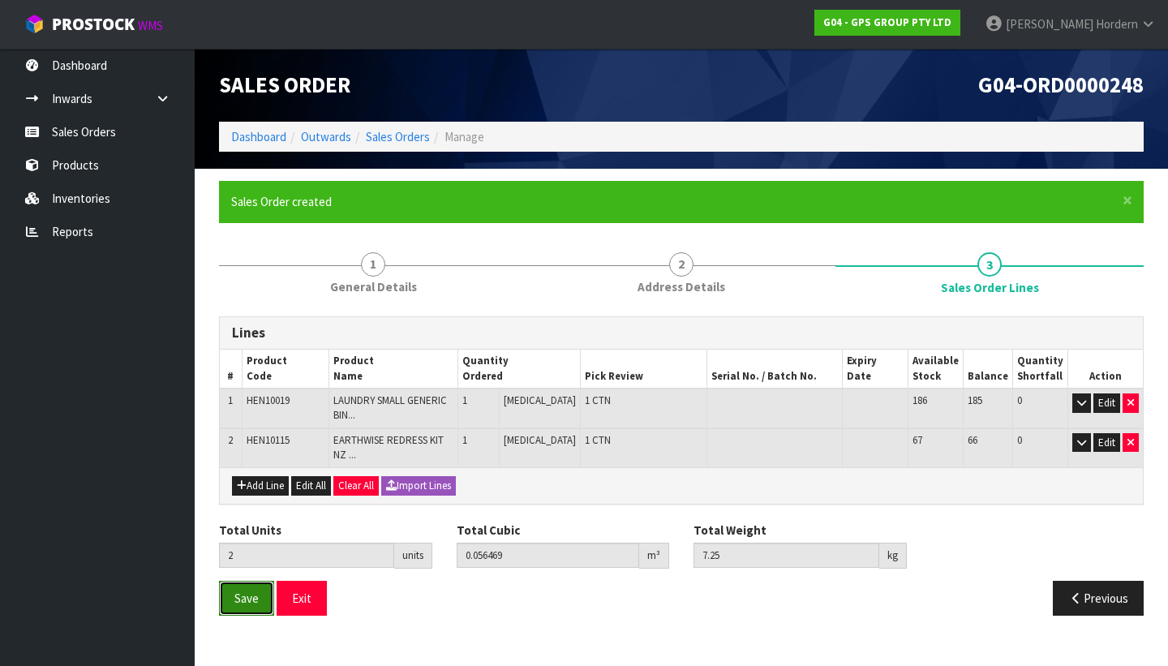
click at [258, 593] on span "Save" at bounding box center [246, 597] width 24 height 15
click at [304, 605] on button "Exit" at bounding box center [302, 598] width 50 height 35
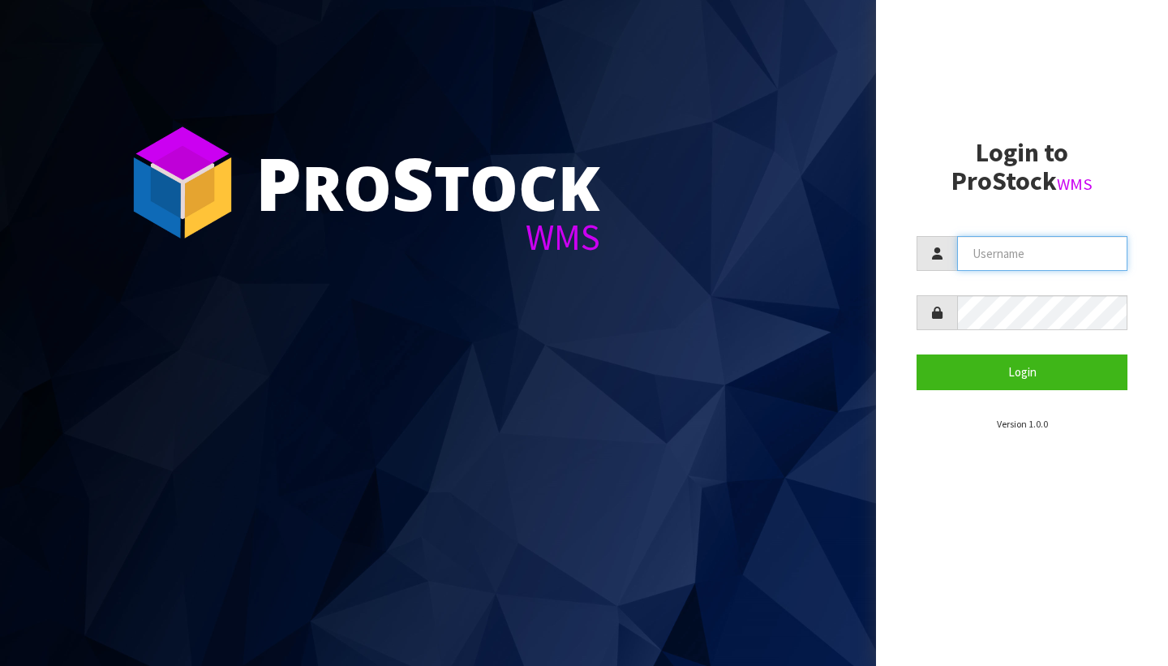
type input "[PERSON_NAME][EMAIL_ADDRESS][DOMAIN_NAME]"
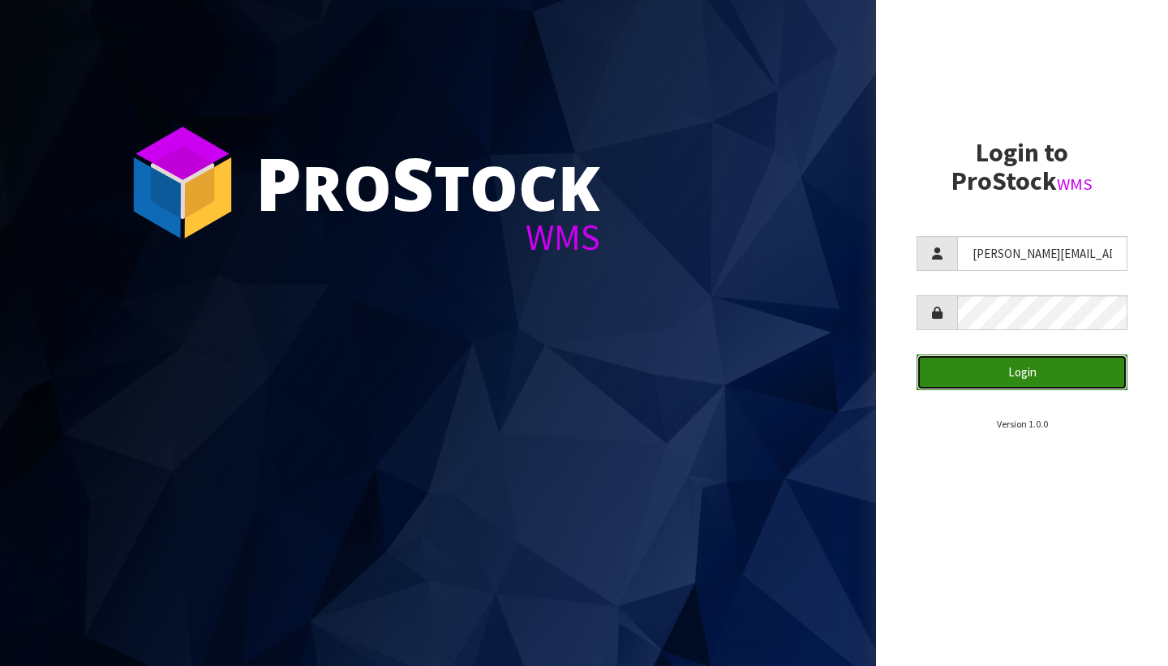
click at [985, 368] on button "Login" at bounding box center [1021, 371] width 211 height 35
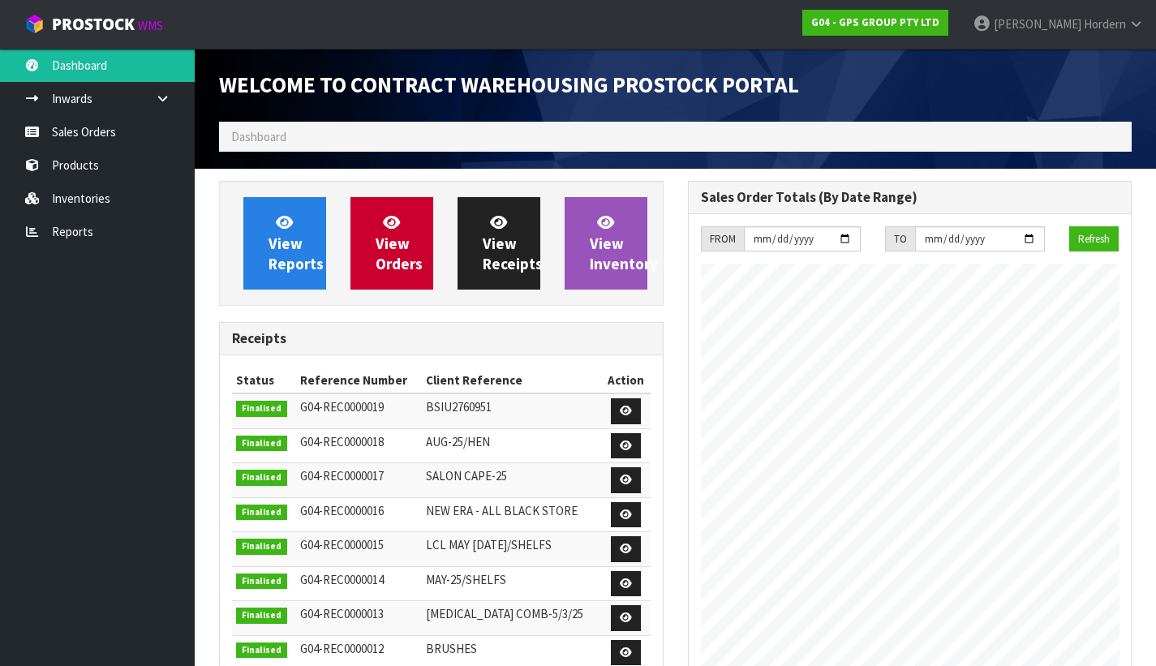
scroll to position [724, 468]
click at [99, 139] on link "Sales Orders" at bounding box center [97, 131] width 195 height 33
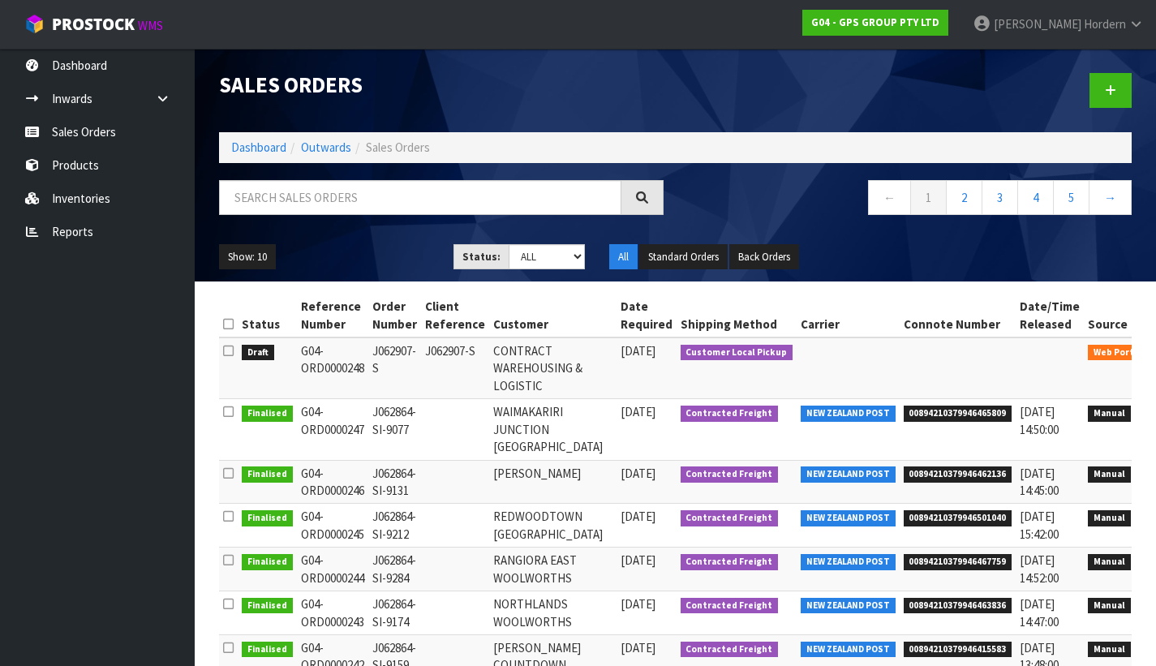
drag, startPoint x: 369, startPoint y: 348, endPoint x: 409, endPoint y: 363, distance: 42.6
click at [409, 363] on td "J062907-S" at bounding box center [394, 368] width 53 height 62
copy td "J062907-S"
click at [361, 372] on td "G04-ORD0000248" at bounding box center [332, 368] width 71 height 62
drag, startPoint x: 299, startPoint y: 352, endPoint x: 360, endPoint y: 371, distance: 63.6
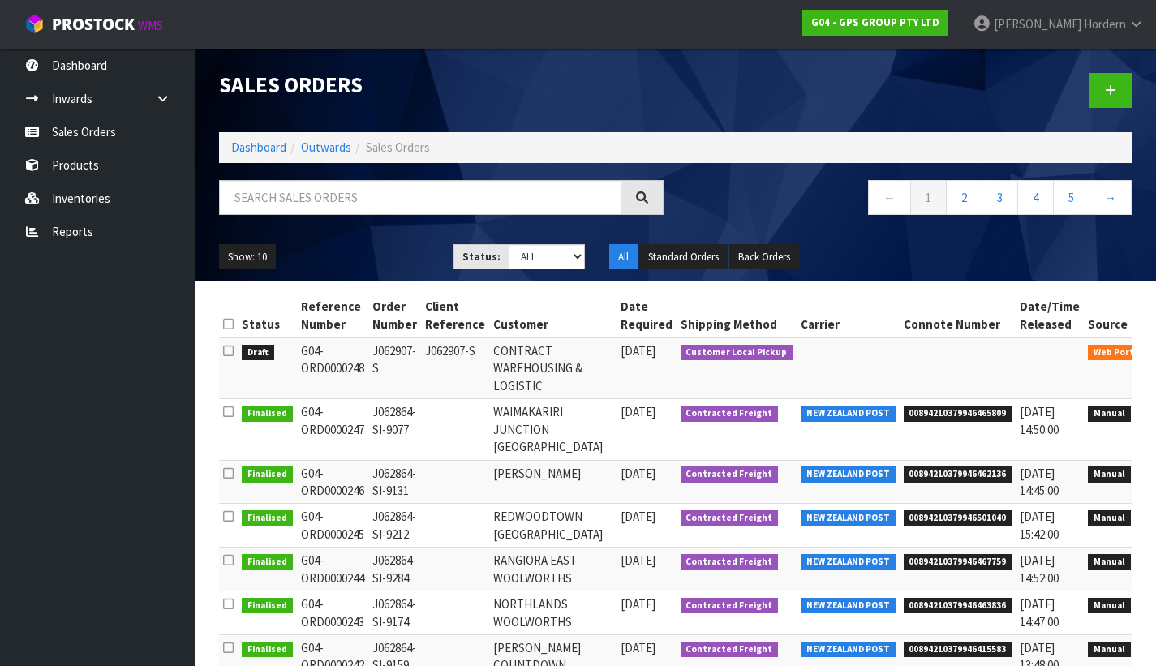
click at [360, 371] on td "G04-ORD0000248" at bounding box center [332, 368] width 71 height 62
copy td "G04-ORD0000248"
